Goal: Task Accomplishment & Management: Manage account settings

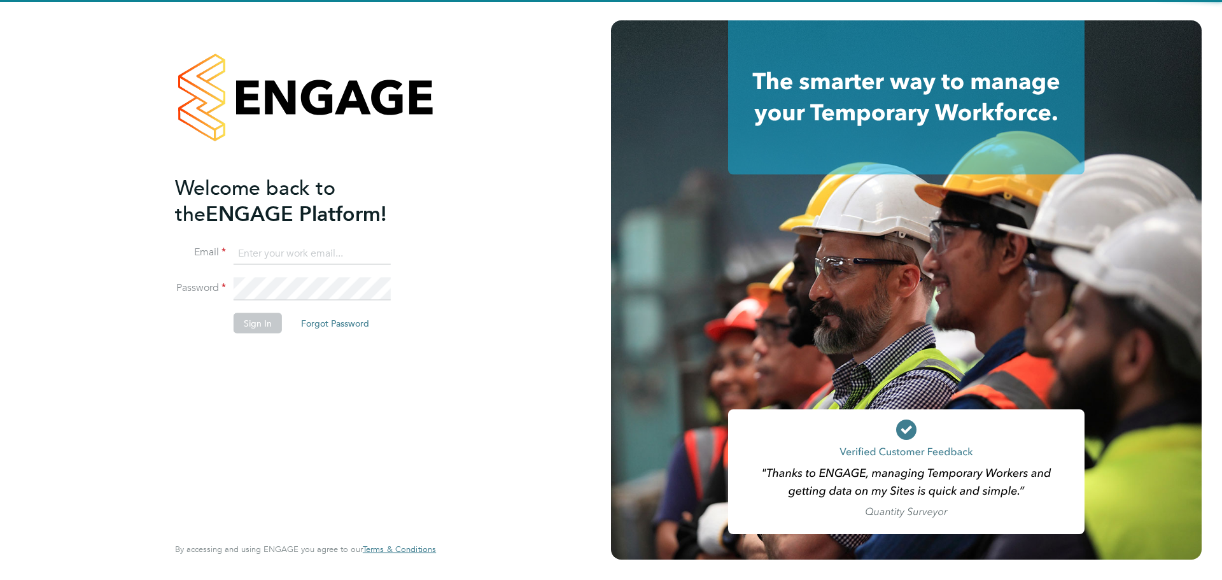
click at [345, 254] on input at bounding box center [312, 253] width 157 height 23
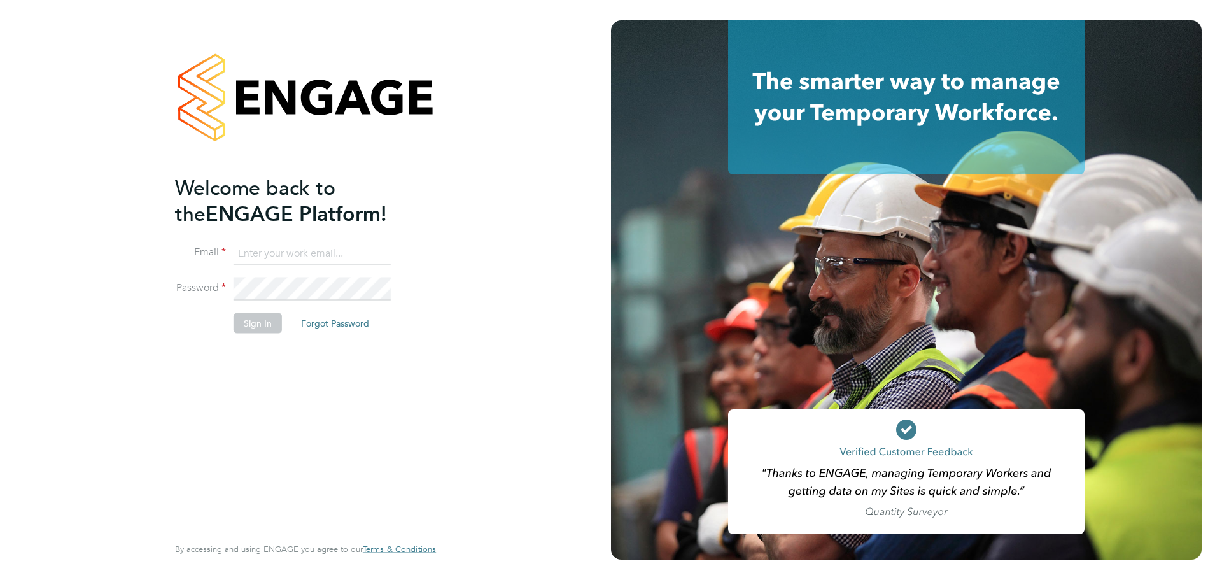
type input "[PERSON_NAME][EMAIL_ADDRESS][PERSON_NAME][DOMAIN_NAME]"
click at [238, 325] on button "Sign In" at bounding box center [258, 322] width 48 height 20
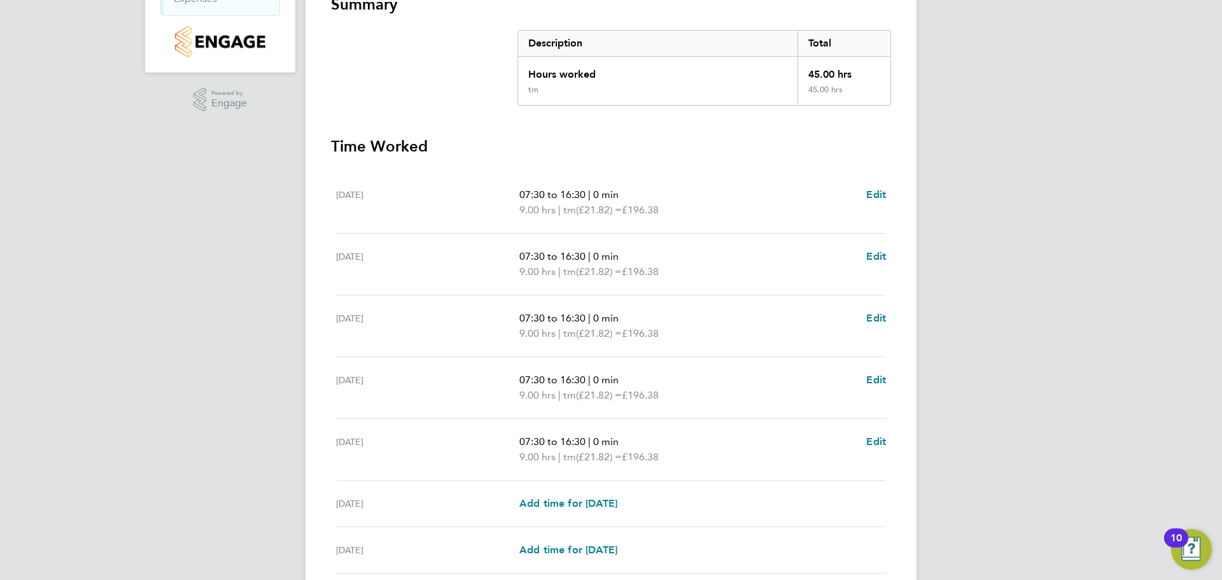
scroll to position [350, 0]
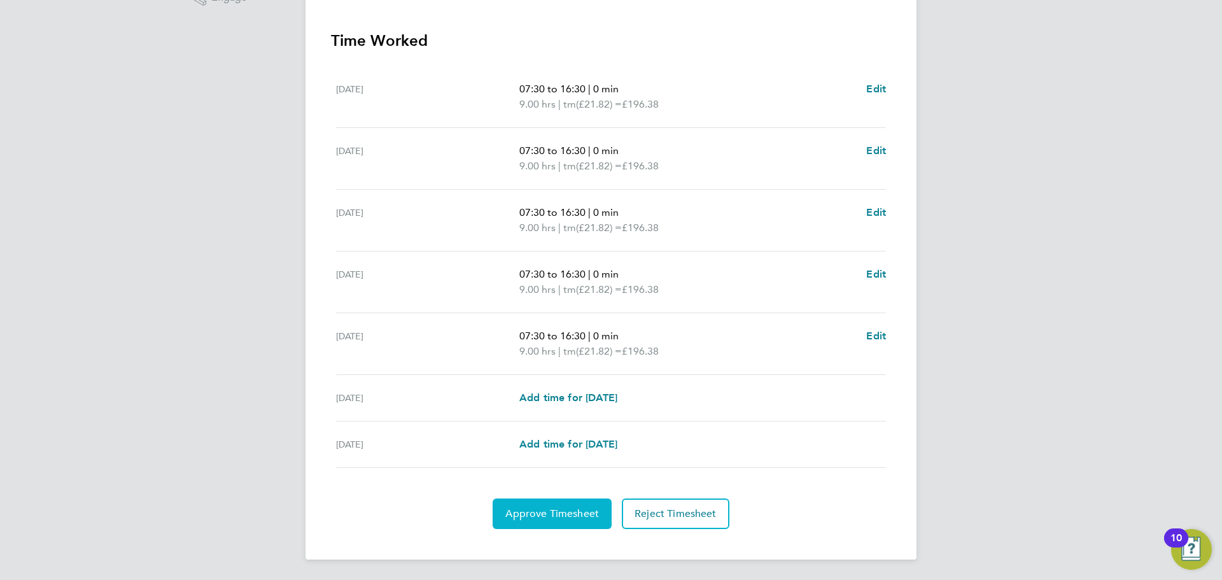
click at [594, 519] on span "Approve Timesheet" at bounding box center [552, 513] width 94 height 13
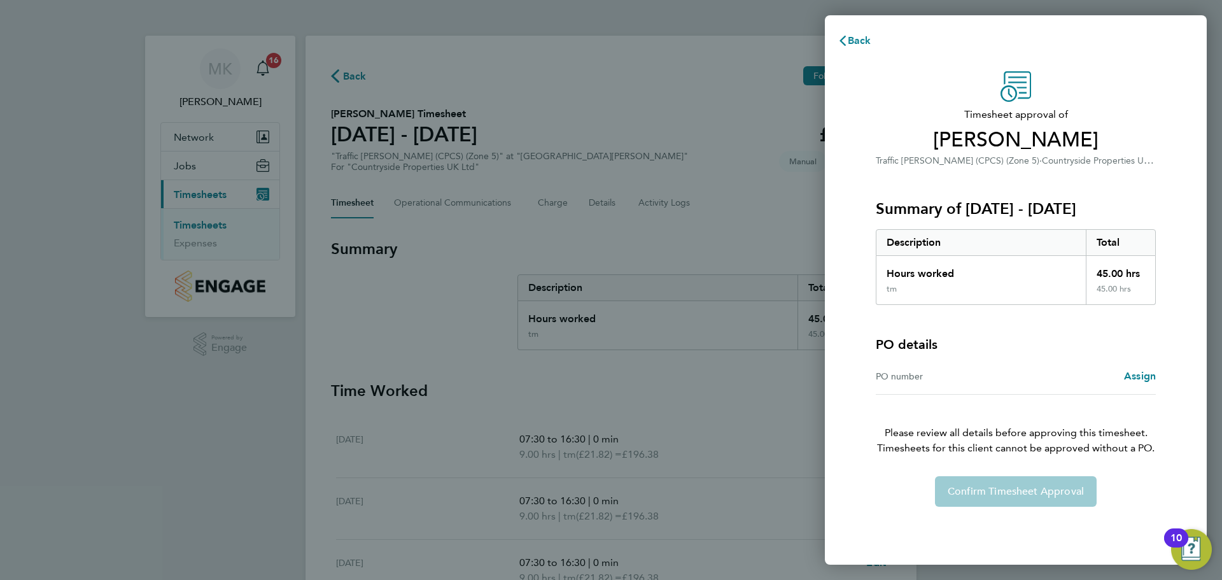
click at [974, 393] on div "PO number Assign" at bounding box center [1016, 376] width 280 height 36
click at [867, 43] on span "Back" at bounding box center [860, 40] width 24 height 12
